Goal: Communication & Community: Answer question/provide support

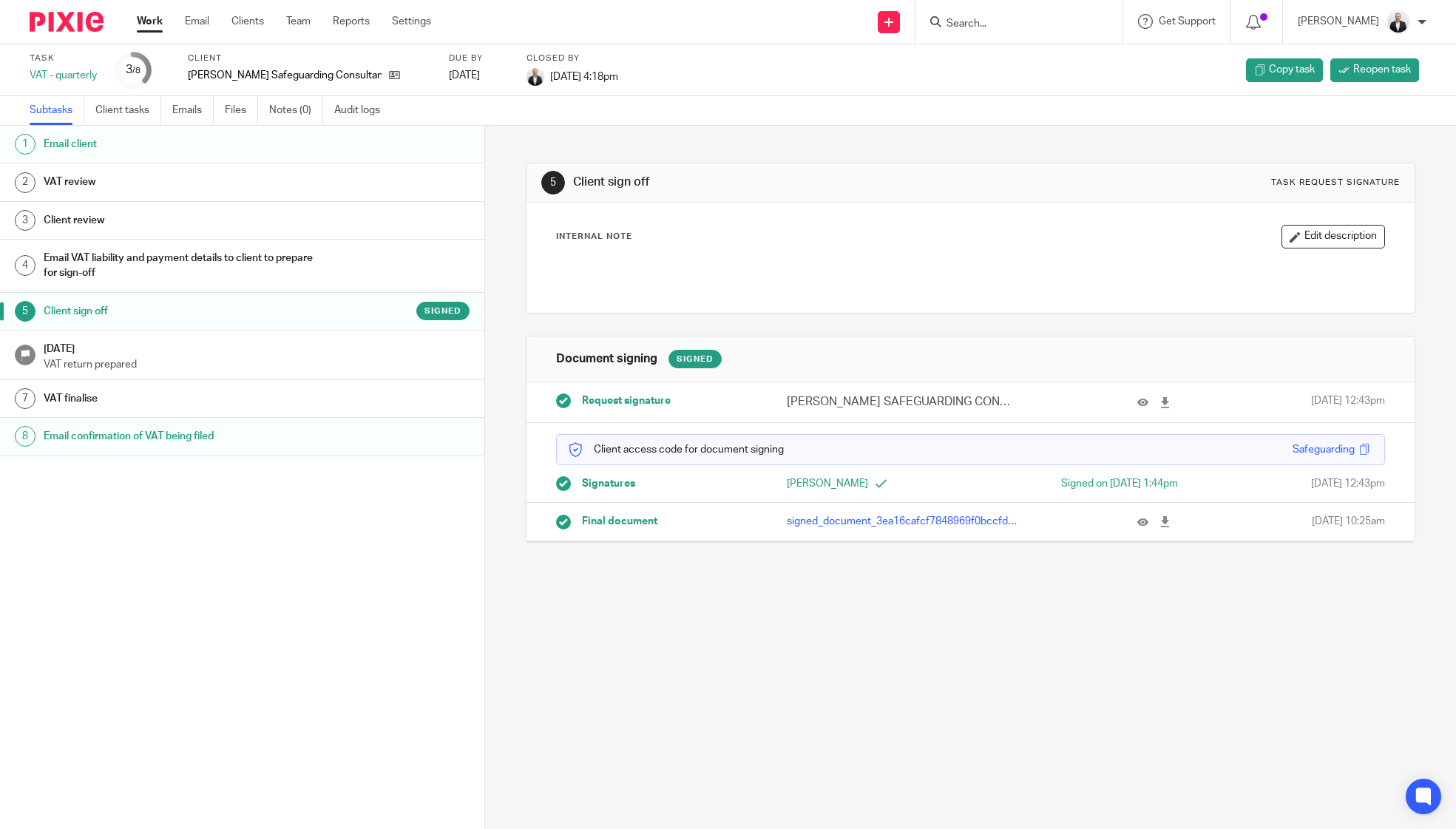
click at [1018, 15] on form at bounding box center [1023, 22] width 157 height 18
click at [1030, 23] on input "Search" at bounding box center [1010, 24] width 133 height 14
type input "adw"
click at [1068, 69] on link at bounding box center [1100, 64] width 317 height 34
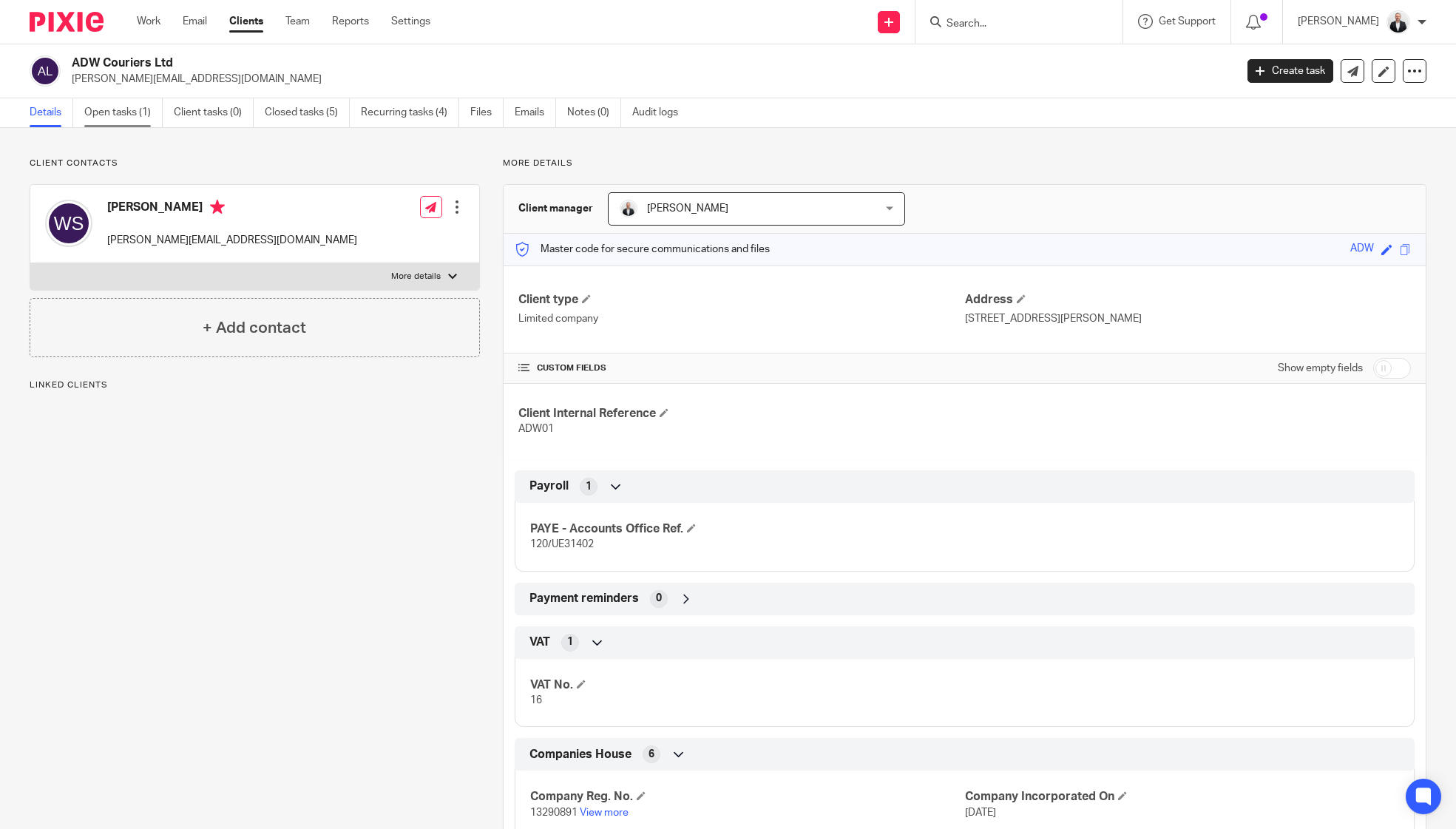
click at [130, 108] on link "Open tasks (1)" at bounding box center [123, 113] width 79 height 29
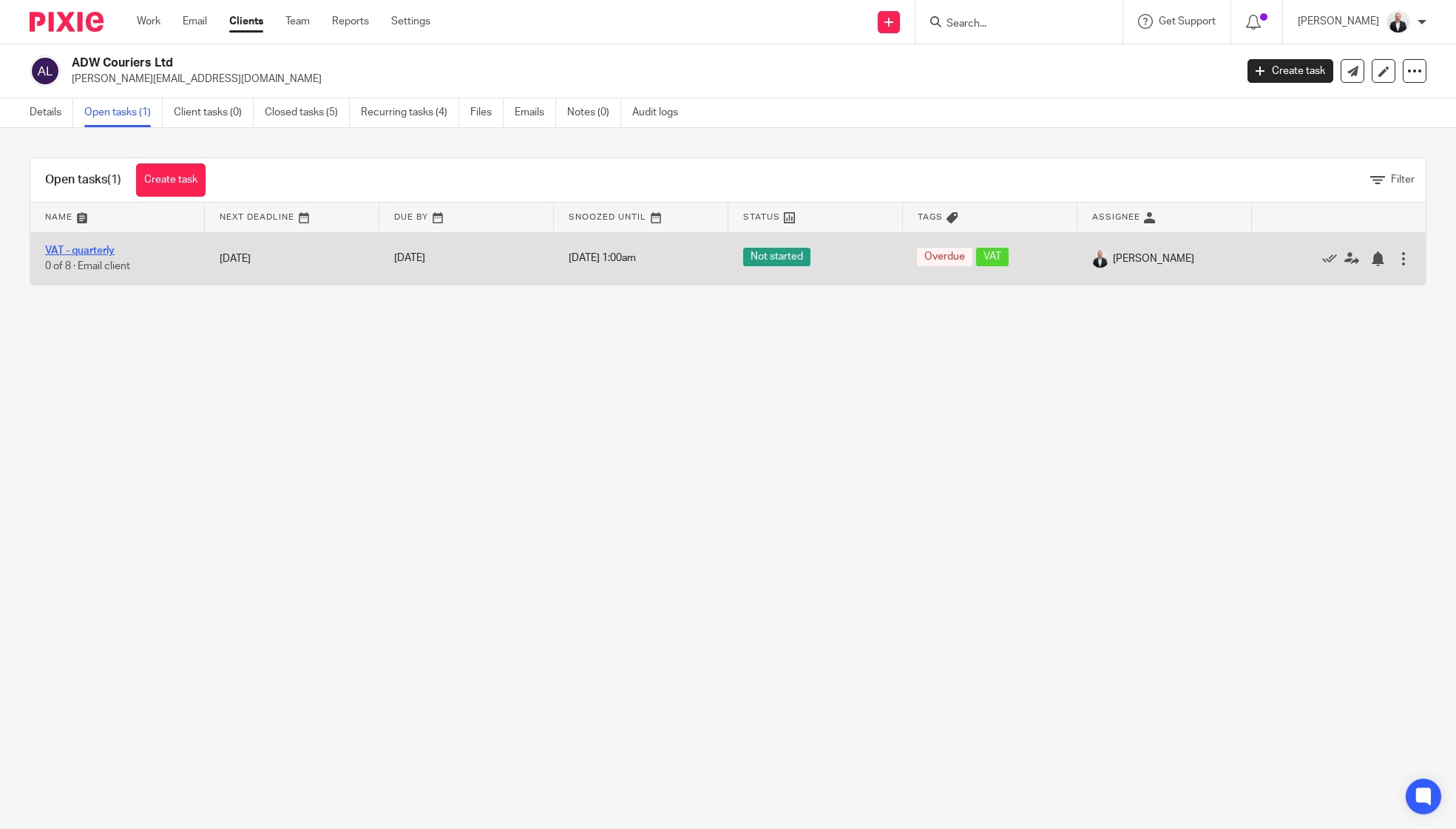
click at [97, 253] on link "VAT - quarterly" at bounding box center [80, 250] width 70 height 10
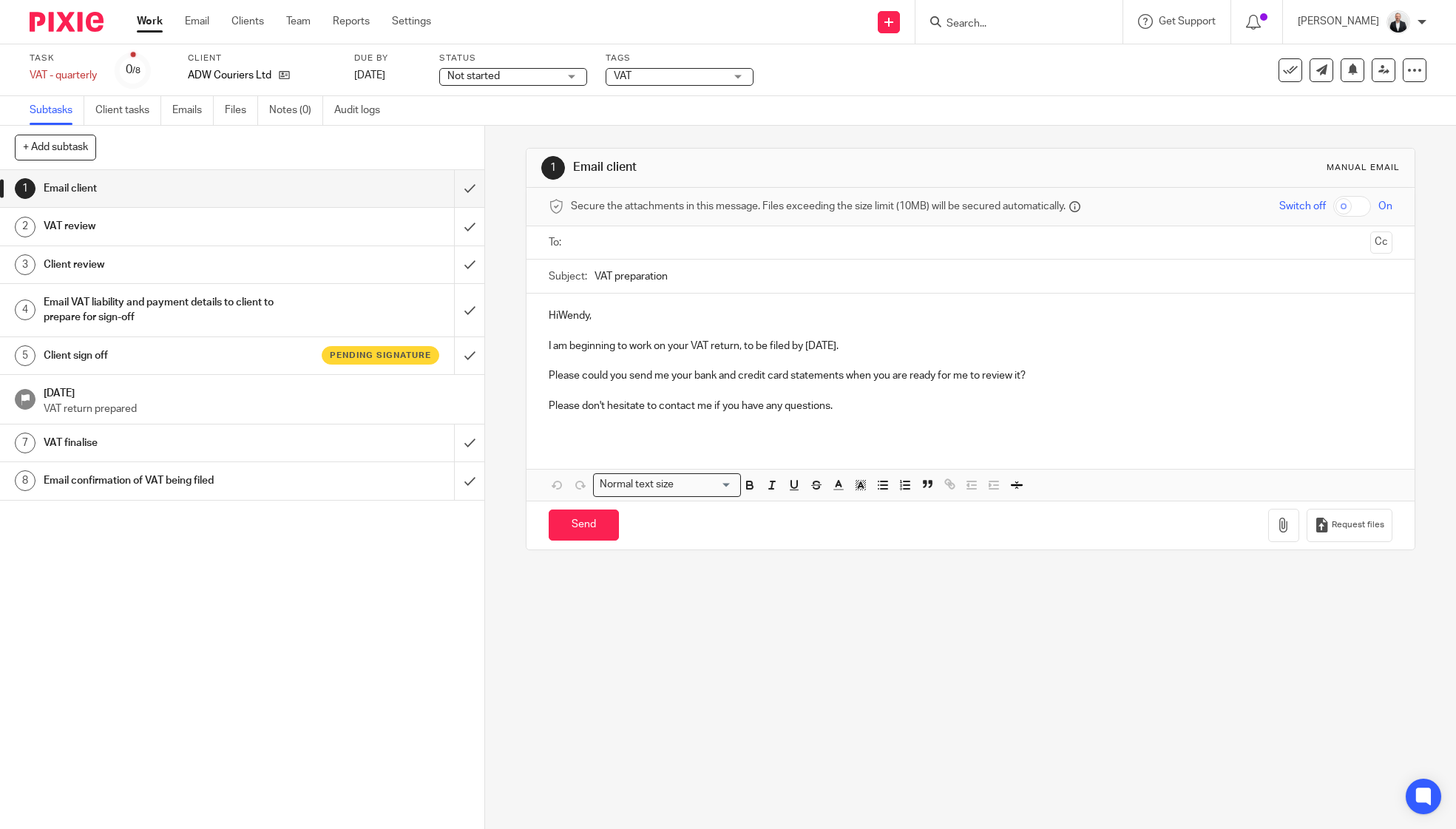
click at [80, 351] on h1 "Client sign off" at bounding box center [175, 355] width 264 height 23
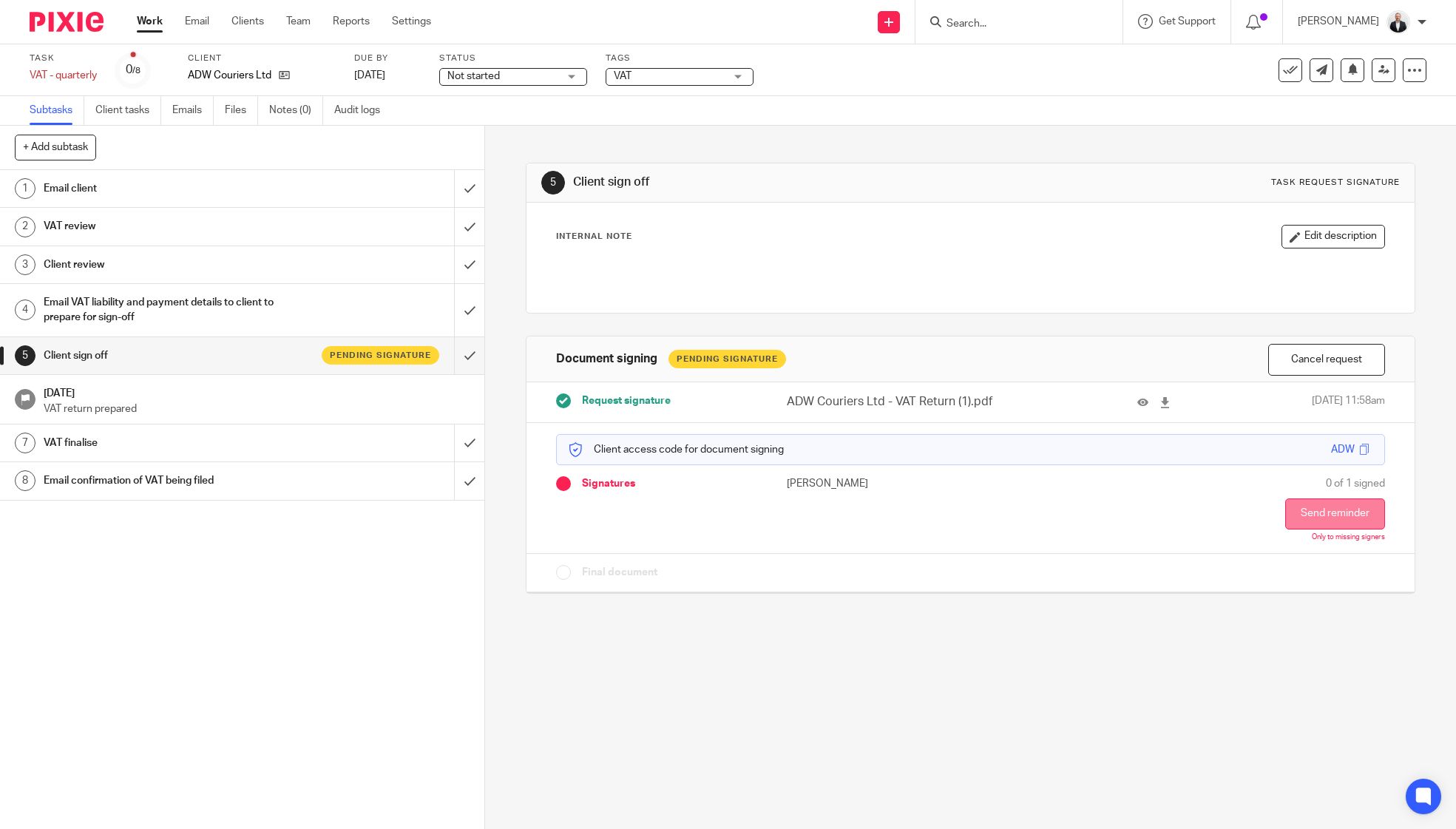
click at [1330, 517] on button "Send reminder" at bounding box center [1335, 513] width 99 height 31
click at [1415, 49] on div at bounding box center [1405, 47] width 40 height 18
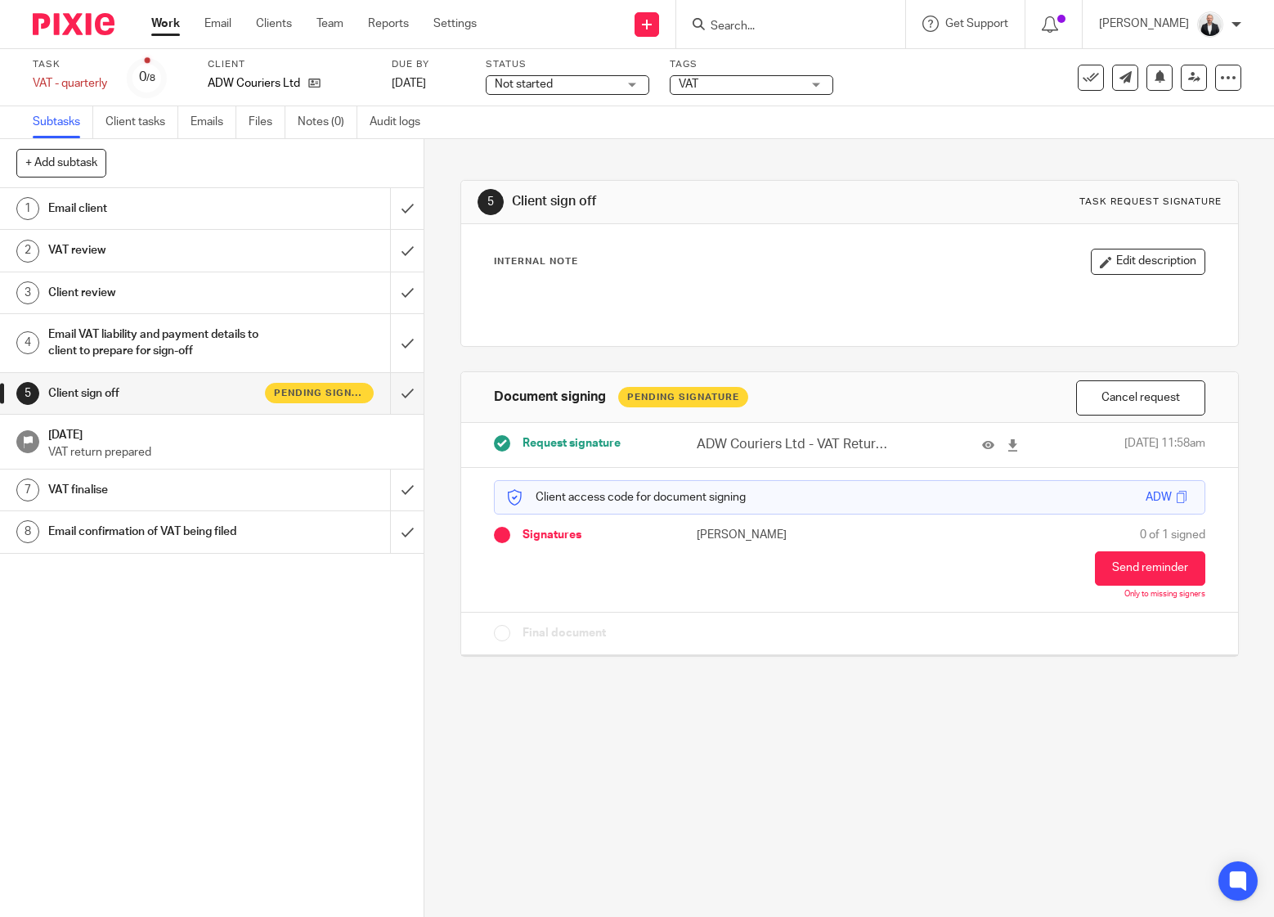
click at [856, 25] on input "Search" at bounding box center [782, 27] width 147 height 15
type input "KFD"
click at [878, 66] on link at bounding box center [881, 71] width 351 height 38
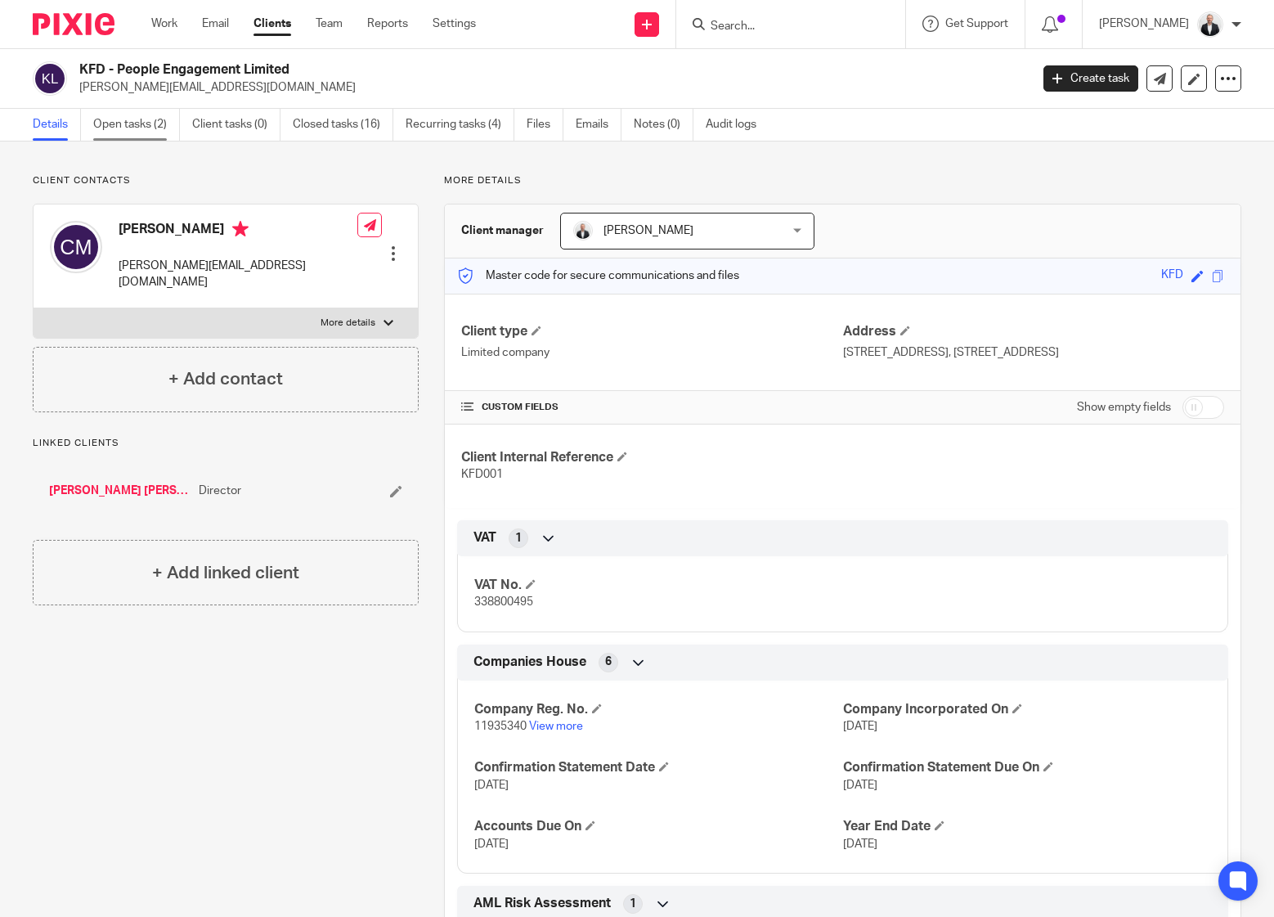
click at [154, 125] on link "Open tasks (2)" at bounding box center [136, 125] width 87 height 32
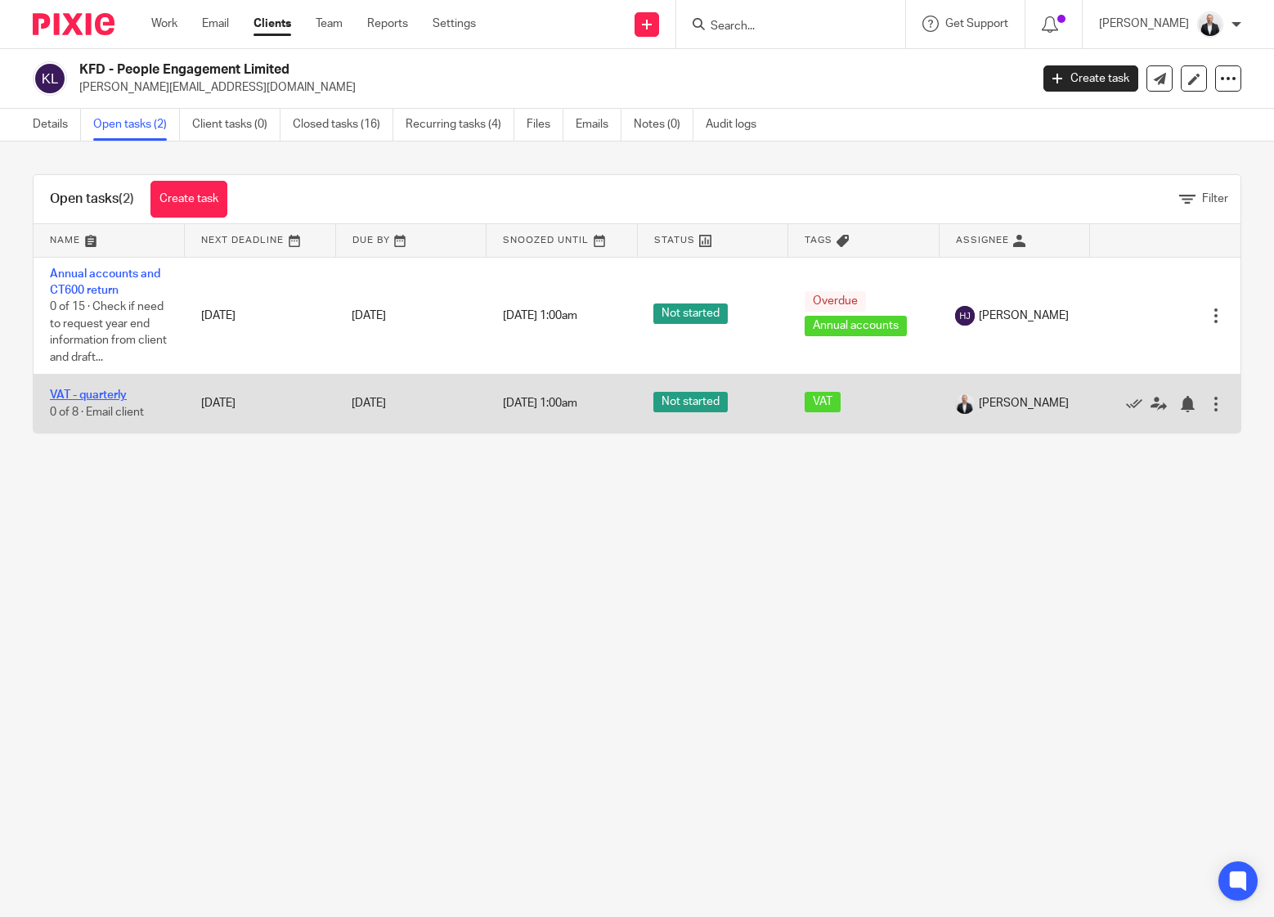
click at [100, 393] on link "VAT - quarterly" at bounding box center [88, 394] width 77 height 11
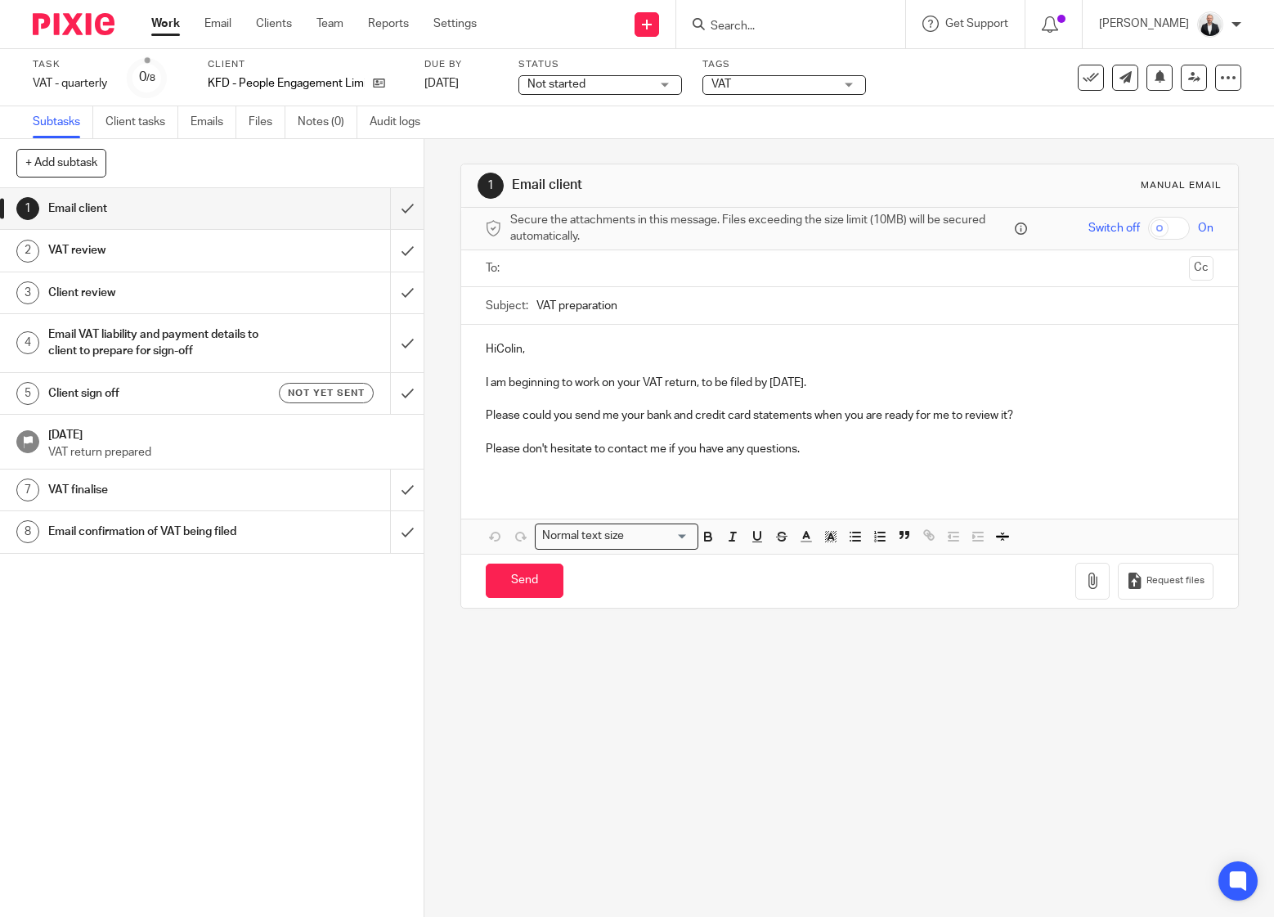
click at [632, 275] on input "text" at bounding box center [849, 268] width 667 height 19
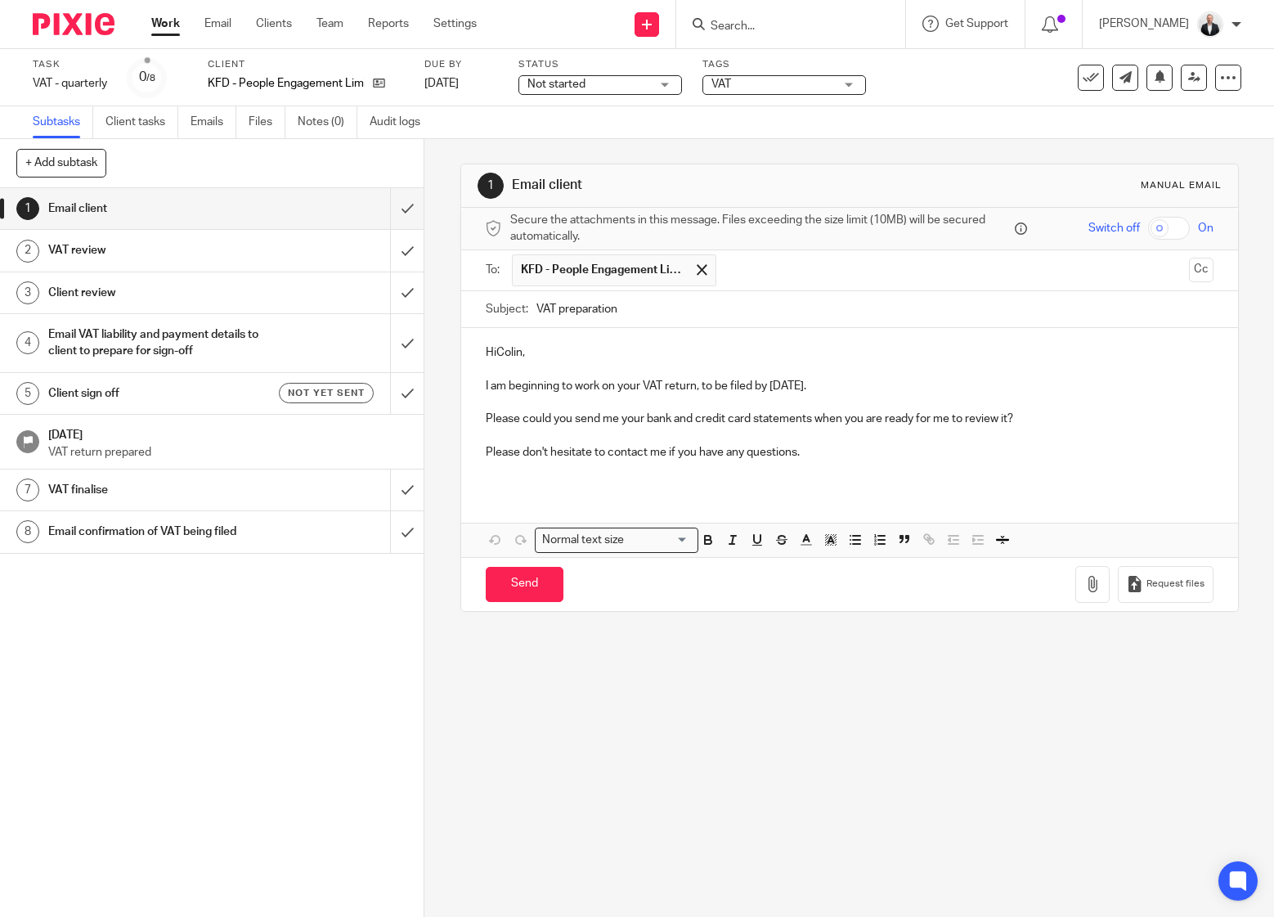
click at [495, 351] on p "HiColin," at bounding box center [850, 352] width 728 height 16
drag, startPoint x: 573, startPoint y: 417, endPoint x: 802, endPoint y: 420, distance: 228.2
click at [802, 420] on p "Please could you send me your bank and credit card statements when you are read…" at bounding box center [850, 419] width 728 height 16
click at [1025, 420] on p "Please could you let me know when you are ready for me to review it? I can pick…" at bounding box center [850, 419] width 728 height 16
click at [1013, 383] on p "Just letting you know I go on holiday for a week and will need to prepare your …" at bounding box center [850, 386] width 728 height 16
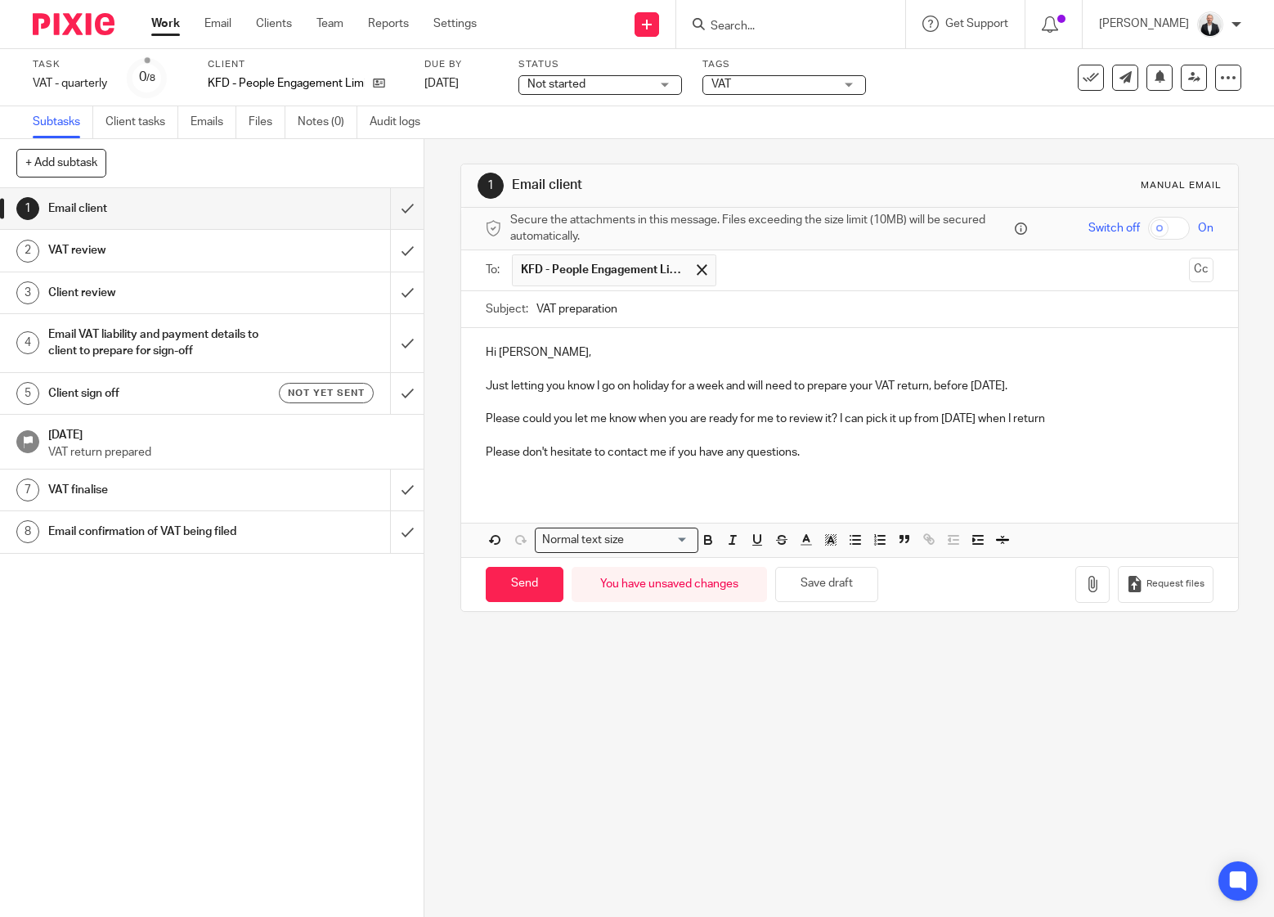
click at [1013, 383] on p "Just letting you know I go on holiday for a week and will need to prepare your …" at bounding box center [850, 386] width 728 height 16
click at [1062, 481] on div "Hi Colin, Just letting you know I go on holiday for a week and will need to pre…" at bounding box center [849, 408] width 777 height 161
click at [821, 415] on p "Please could you let me know when you are ready for me to review it? I can pick…" at bounding box center [850, 419] width 728 height 16
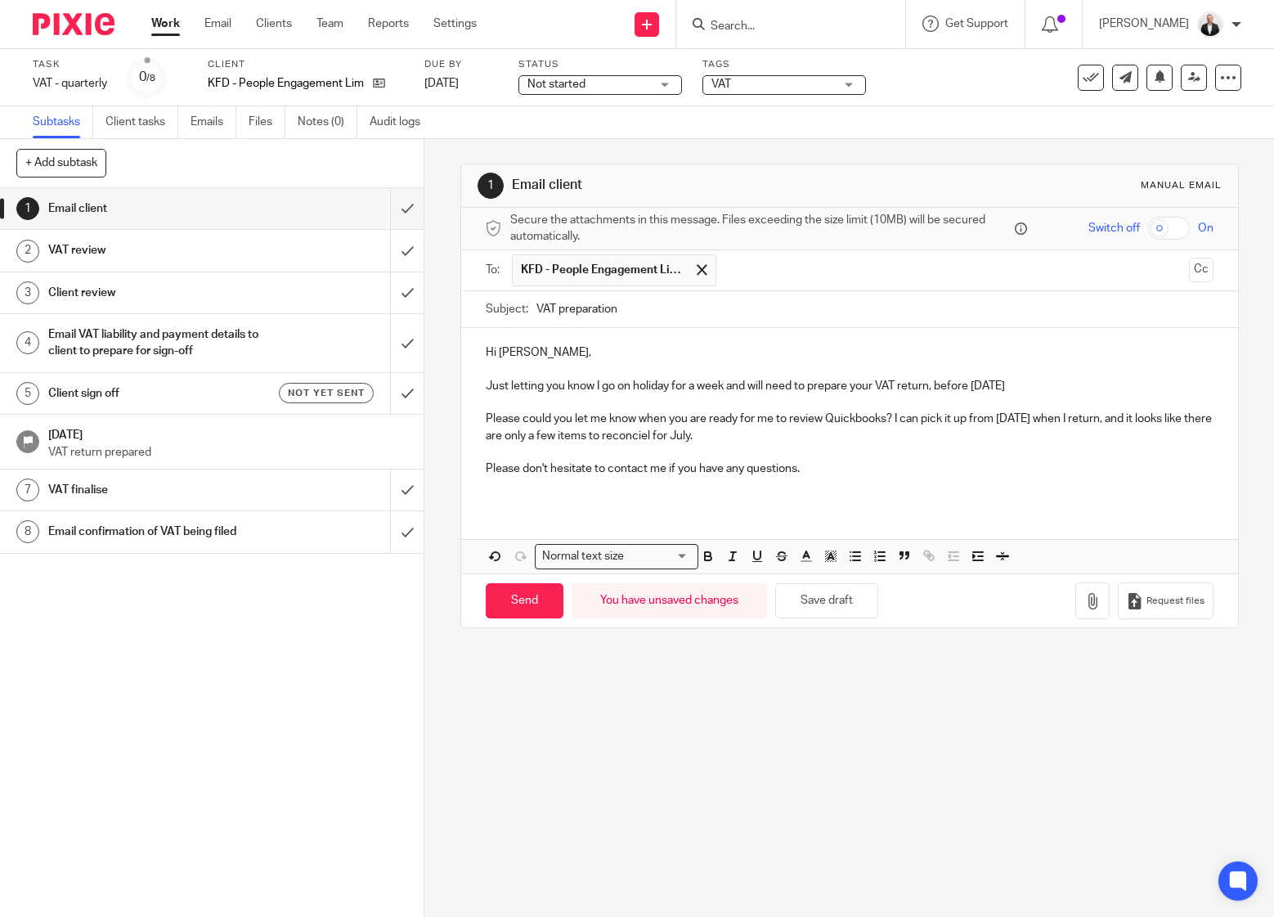
click at [679, 439] on p "Please could you let me know when you are ready for me to review Quickbooks? I …" at bounding box center [850, 428] width 728 height 34
click at [954, 476] on p "Please don't hesitate to contact me if you have any questions." at bounding box center [850, 469] width 728 height 16
click at [932, 385] on p "Just letting you know I go on holiday for a week and will need to prepare your …" at bounding box center [850, 386] width 728 height 16
click at [517, 609] on input "Send" at bounding box center [525, 600] width 78 height 35
type input "Sent"
